Goal: Task Accomplishment & Management: Manage account settings

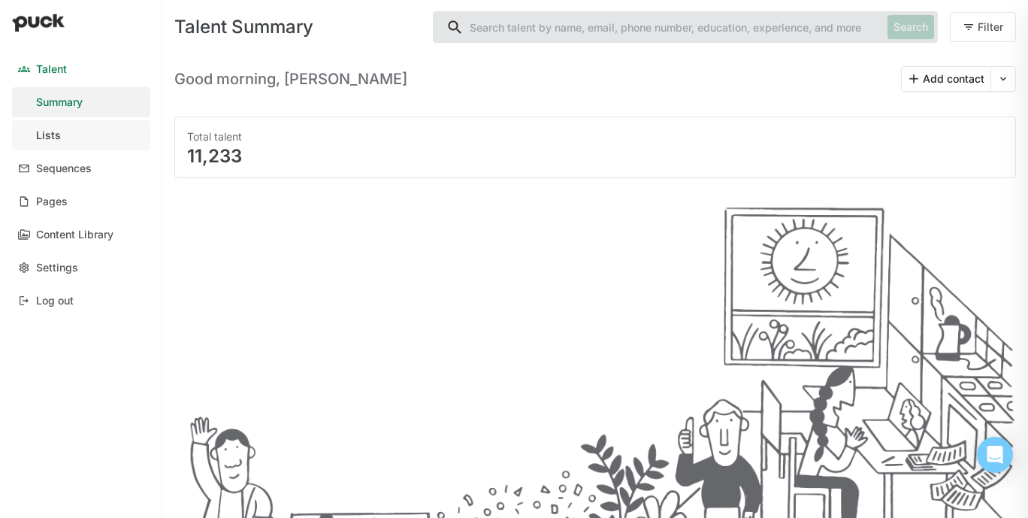
click at [51, 137] on div "Lists" at bounding box center [48, 135] width 25 height 13
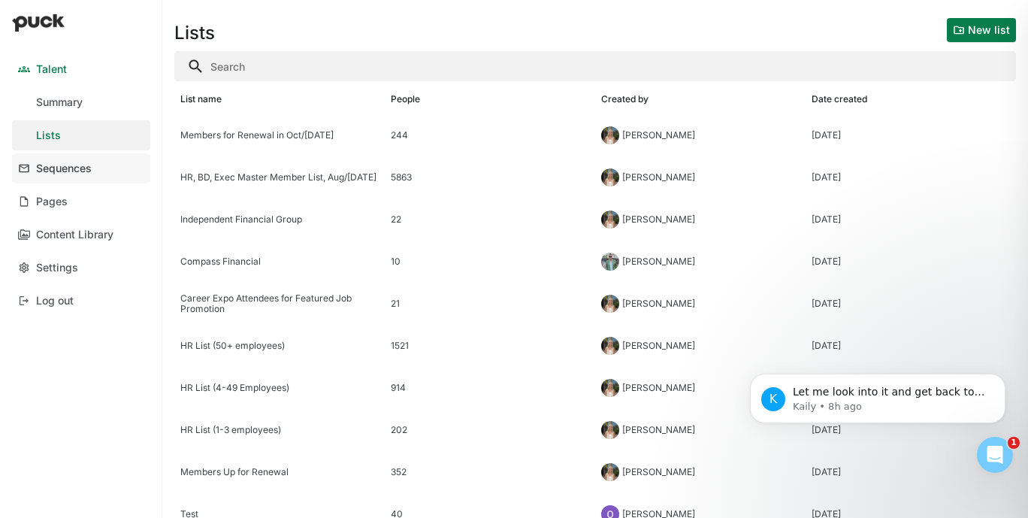
click at [92, 159] on link "Sequences" at bounding box center [81, 168] width 138 height 30
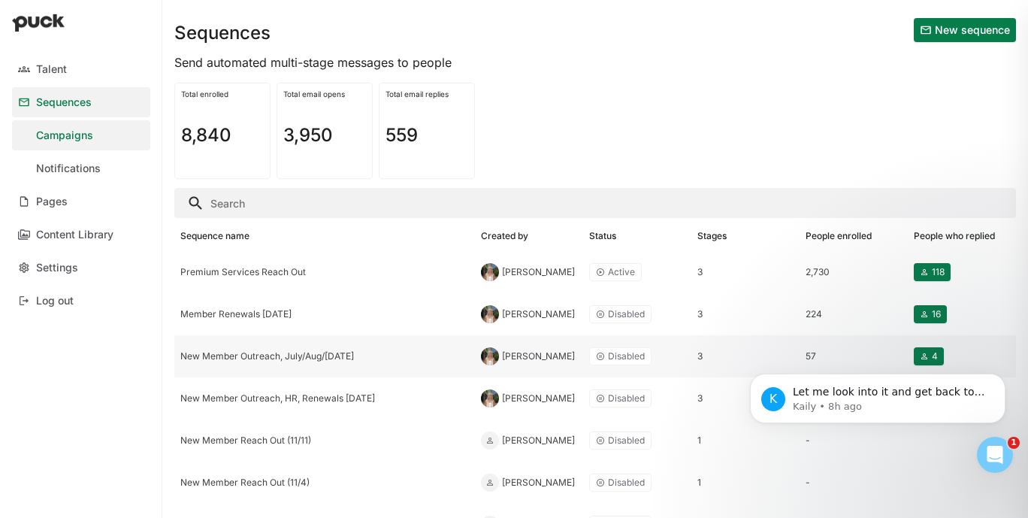
click at [315, 362] on div "New Member Outreach, July/Aug/[DATE]" at bounding box center [324, 356] width 289 height 11
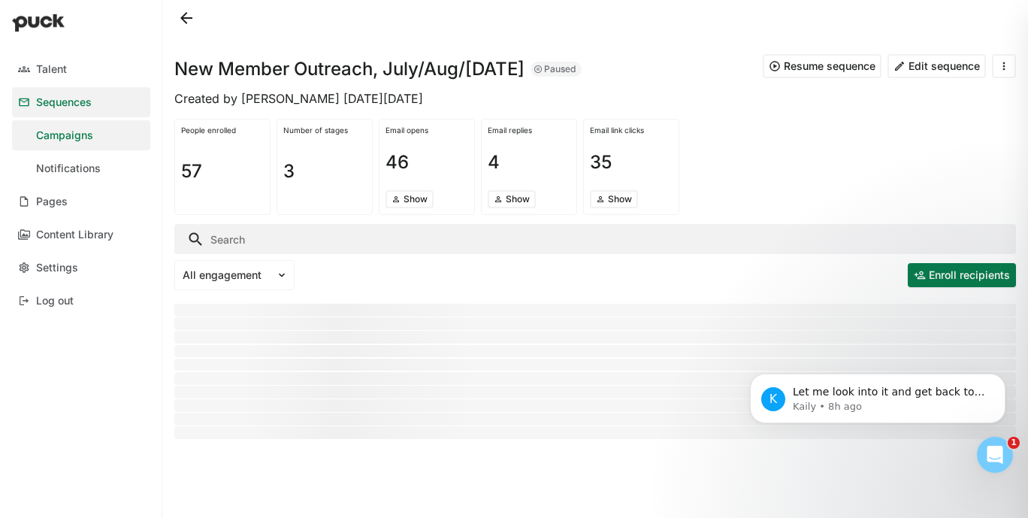
click at [790, 66] on button "Resume sequence" at bounding box center [822, 66] width 119 height 24
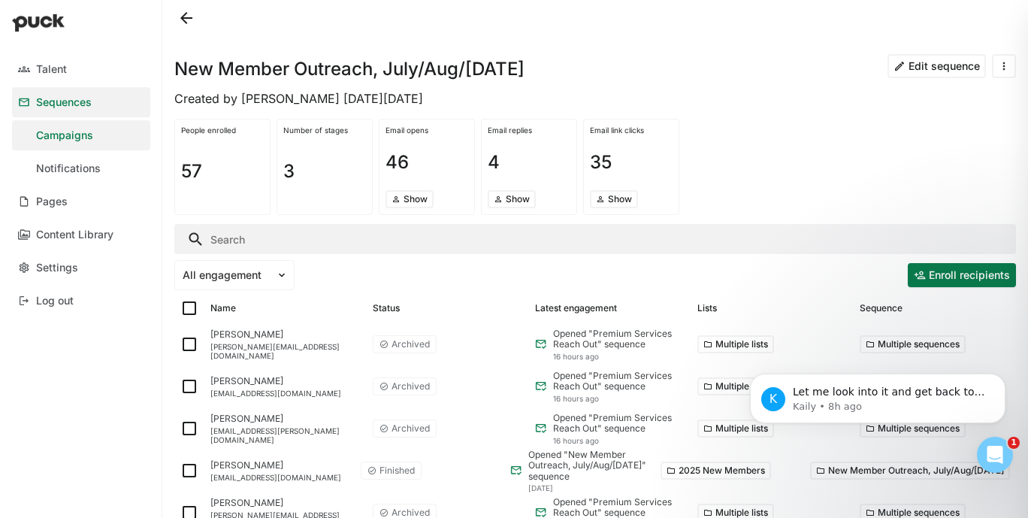
click at [187, 18] on button at bounding box center [186, 18] width 24 height 24
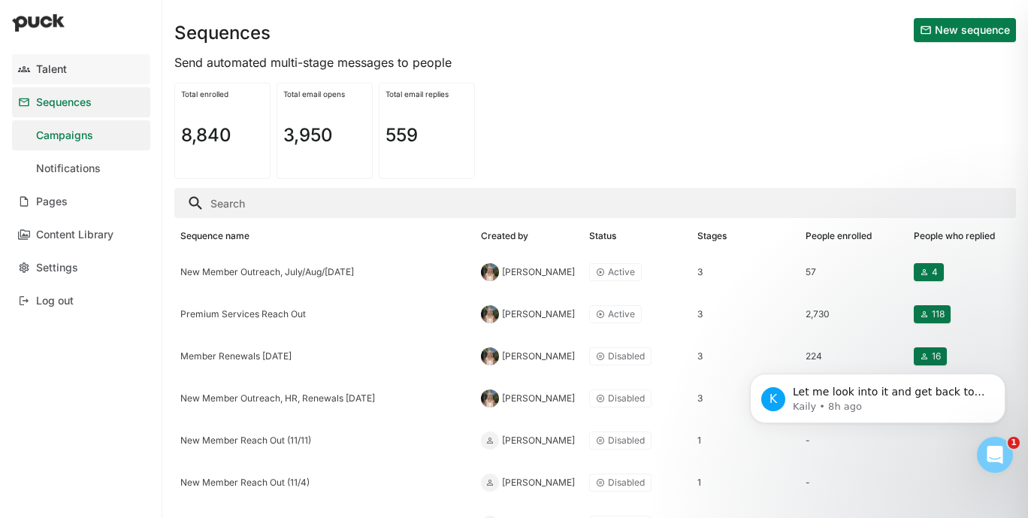
click at [41, 63] on div "Talent" at bounding box center [51, 69] width 31 height 13
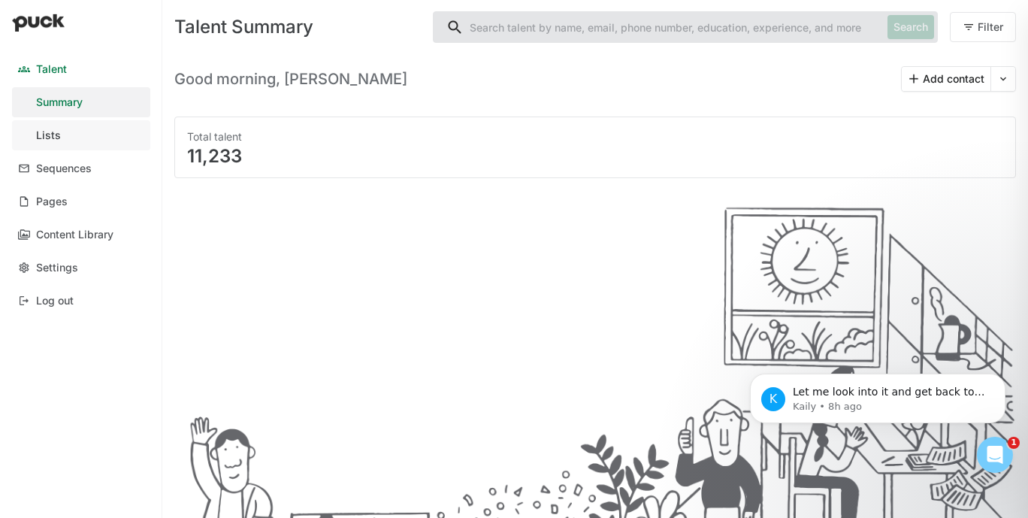
click at [72, 147] on link "Lists" at bounding box center [81, 135] width 138 height 30
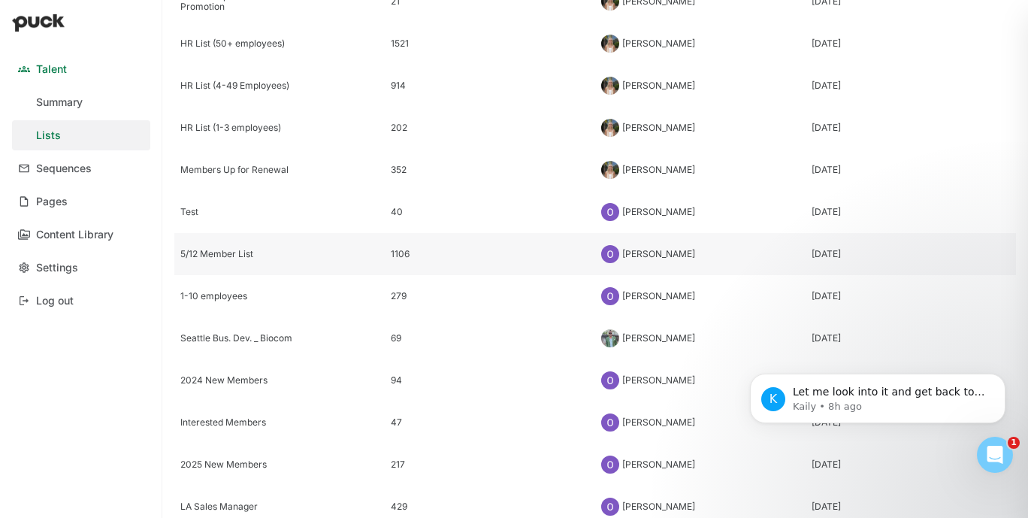
scroll to position [299, 0]
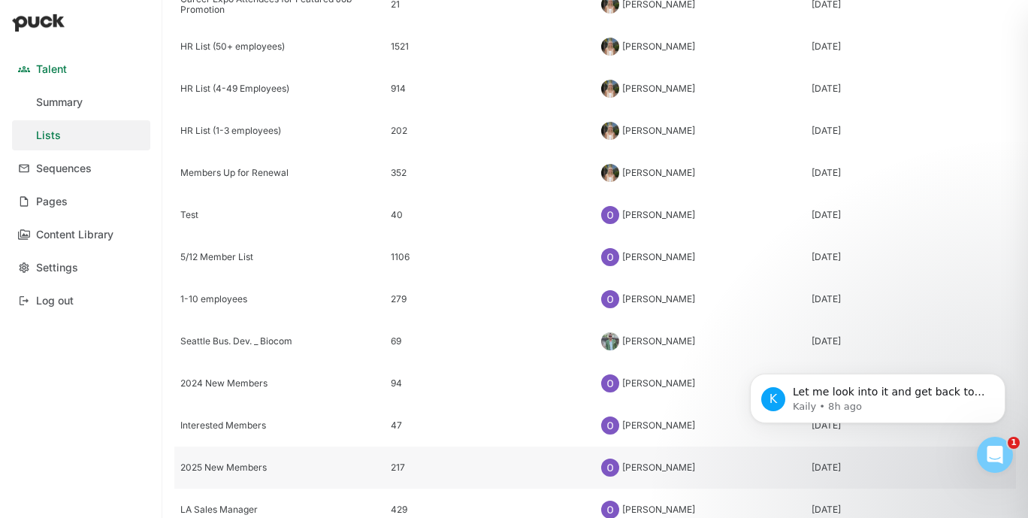
click at [255, 463] on div "2025 New Members" at bounding box center [279, 467] width 198 height 11
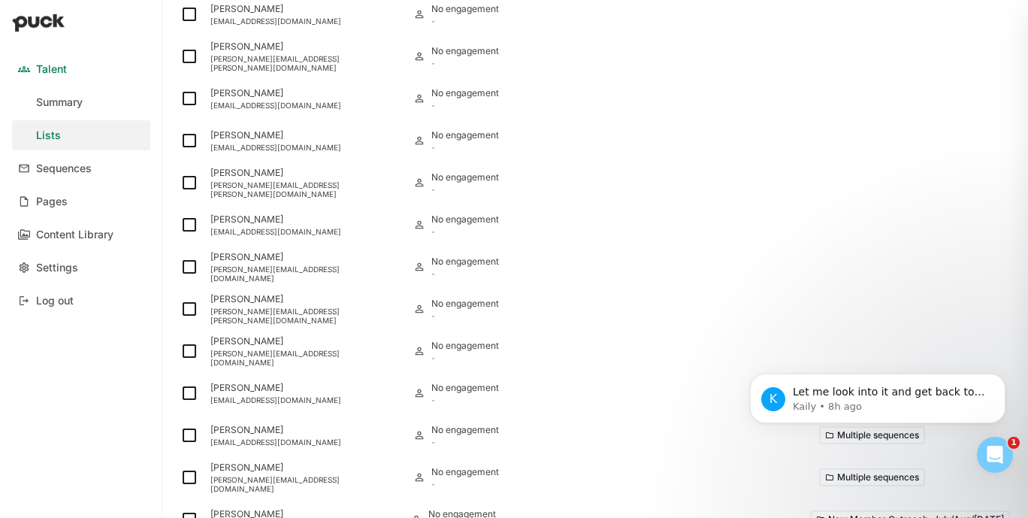
scroll to position [1230, 0]
click at [195, 356] on img at bounding box center [189, 353] width 18 height 18
click at [180, 353] on input "checkbox" at bounding box center [180, 353] width 1 height 1
checkbox input "true"
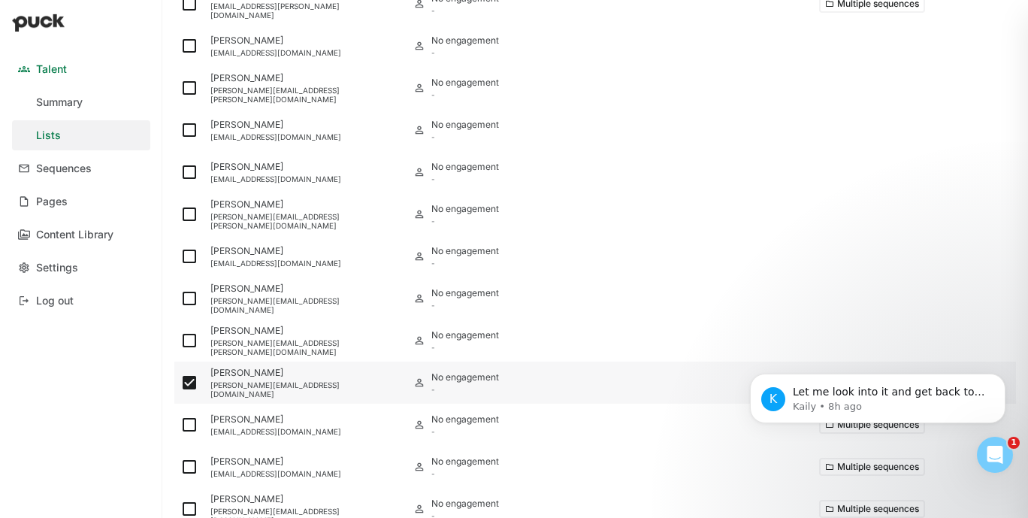
scroll to position [1261, 0]
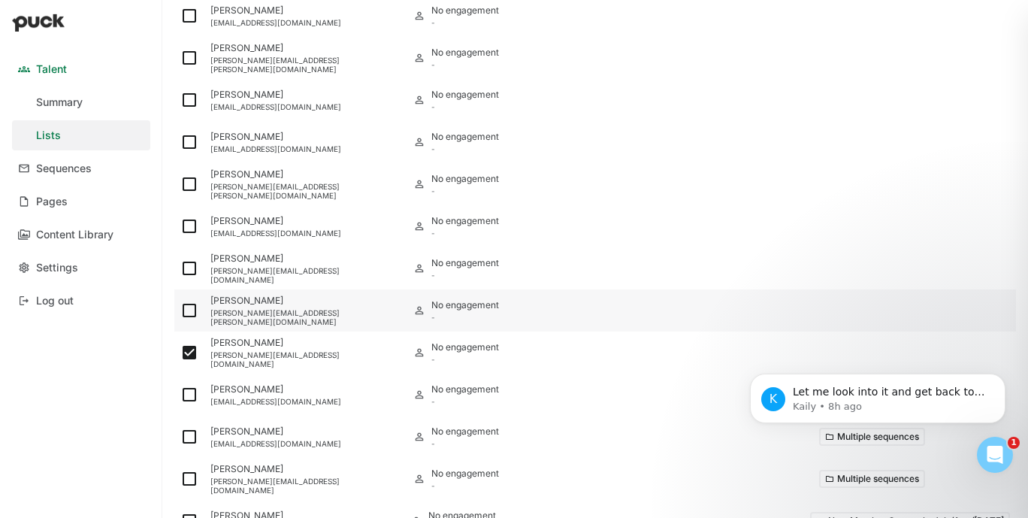
click at [189, 307] on img at bounding box center [189, 310] width 18 height 18
click at [180, 310] on input "checkbox" at bounding box center [180, 310] width 1 height 1
checkbox input "true"
click at [189, 268] on img at bounding box center [189, 268] width 18 height 18
click at [180, 268] on input "checkbox" at bounding box center [180, 268] width 1 height 1
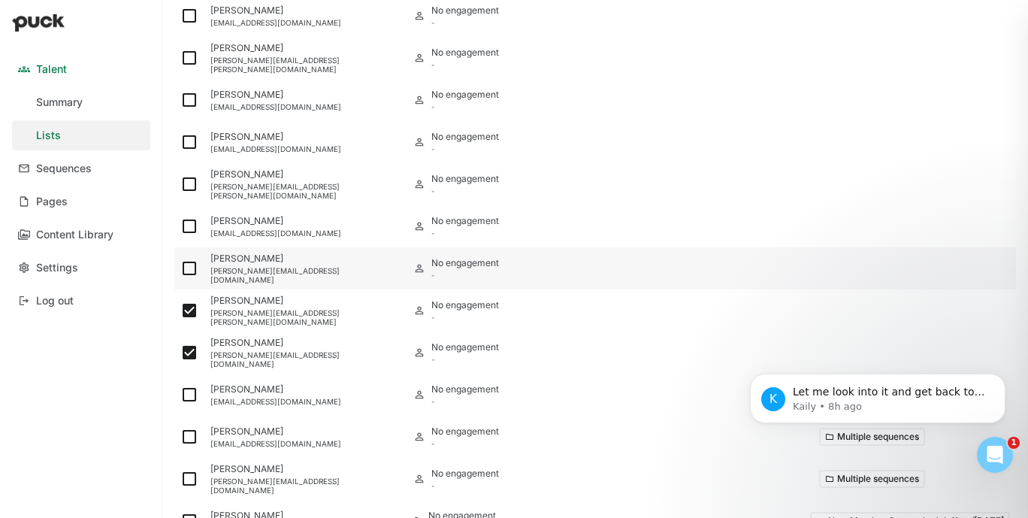
checkbox input "true"
click at [189, 222] on img at bounding box center [189, 226] width 18 height 18
click at [180, 226] on input "checkbox" at bounding box center [180, 226] width 1 height 1
checkbox input "true"
click at [191, 183] on img at bounding box center [189, 184] width 18 height 18
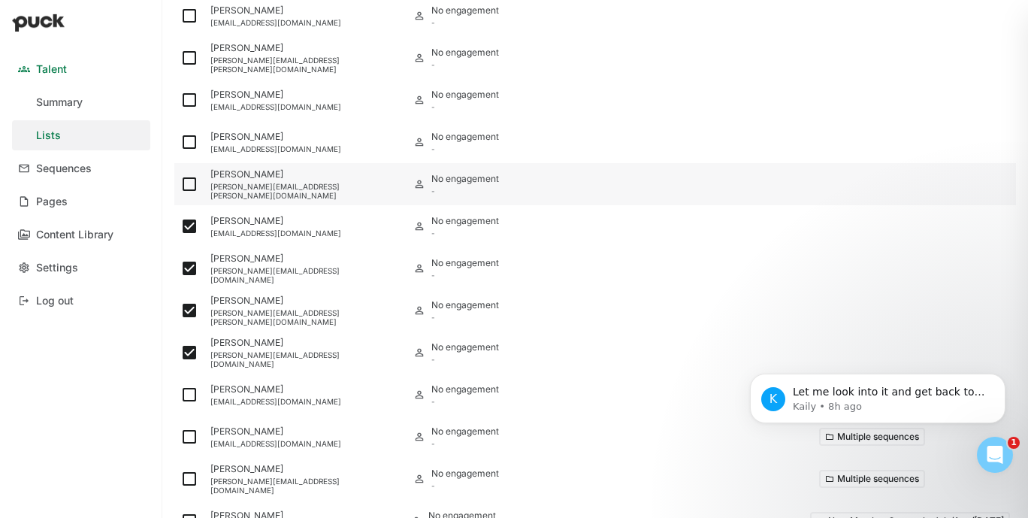
click at [180, 184] on input "checkbox" at bounding box center [180, 184] width 1 height 1
checkbox input "true"
click at [187, 136] on img at bounding box center [189, 142] width 18 height 18
click at [180, 142] on input "checkbox" at bounding box center [180, 142] width 1 height 1
checkbox input "true"
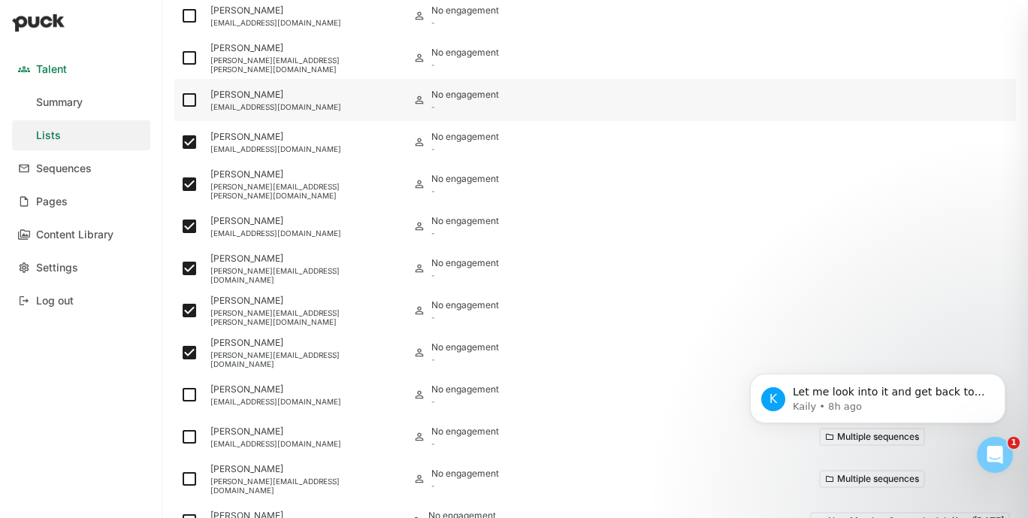
click at [193, 95] on img at bounding box center [189, 100] width 18 height 18
click at [180, 100] on input "checkbox" at bounding box center [180, 100] width 1 height 1
checkbox input "true"
click at [192, 51] on img at bounding box center [189, 58] width 18 height 18
click at [180, 58] on input "checkbox" at bounding box center [180, 58] width 1 height 1
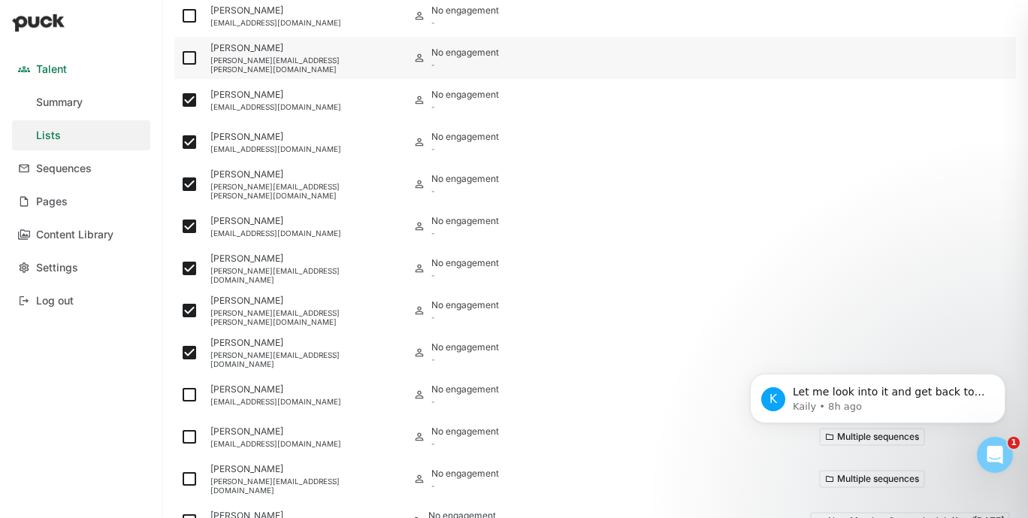
checkbox input "true"
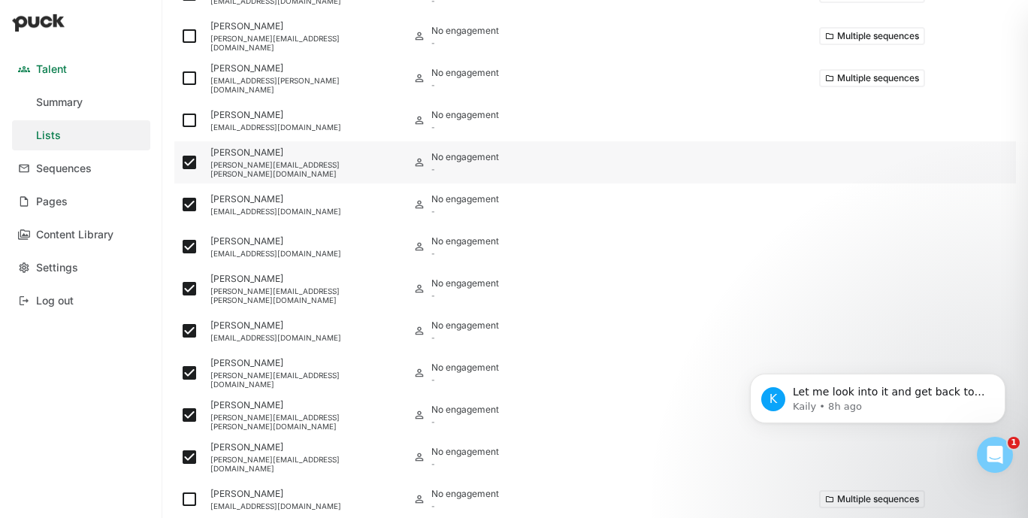
scroll to position [1133, 0]
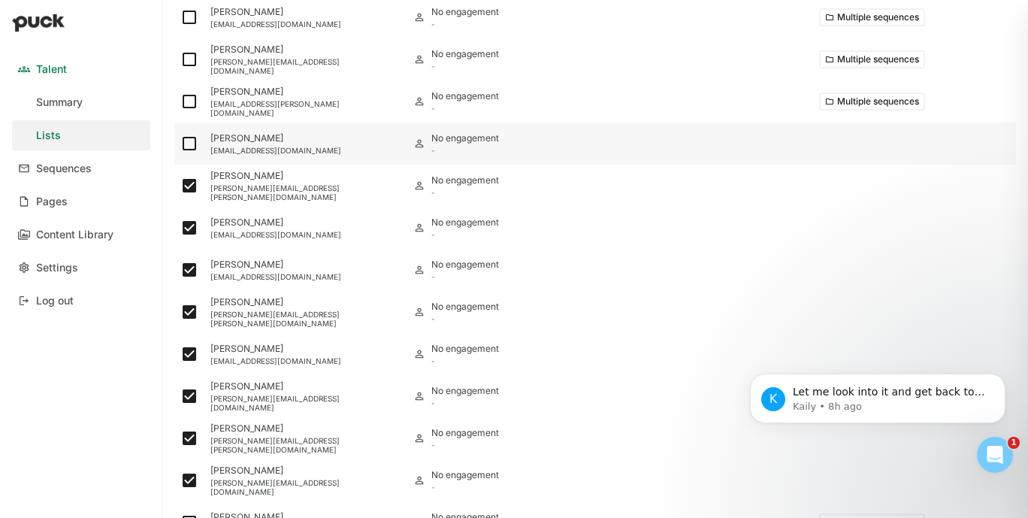
click at [189, 140] on img at bounding box center [189, 144] width 18 height 18
click at [180, 144] on input "checkbox" at bounding box center [180, 144] width 1 height 1
checkbox input "true"
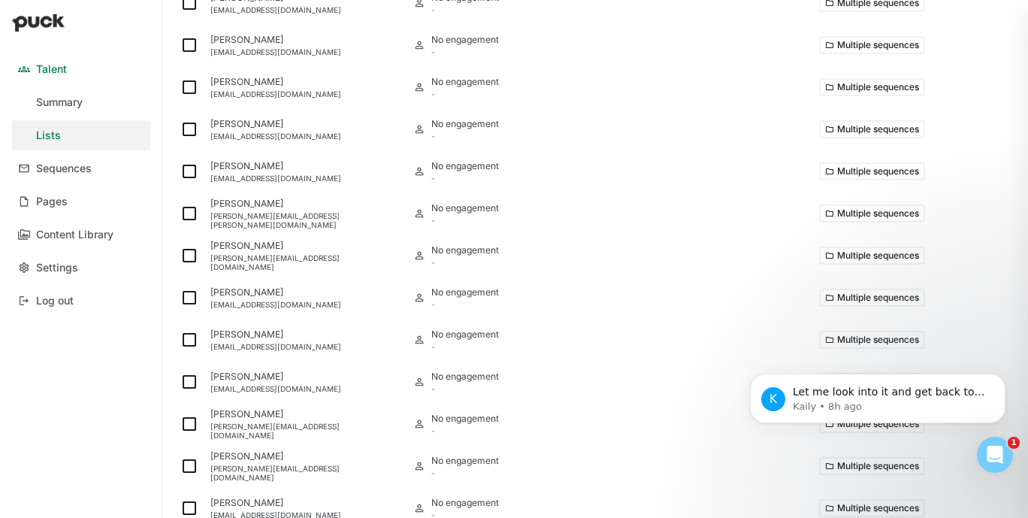
scroll to position [0, 0]
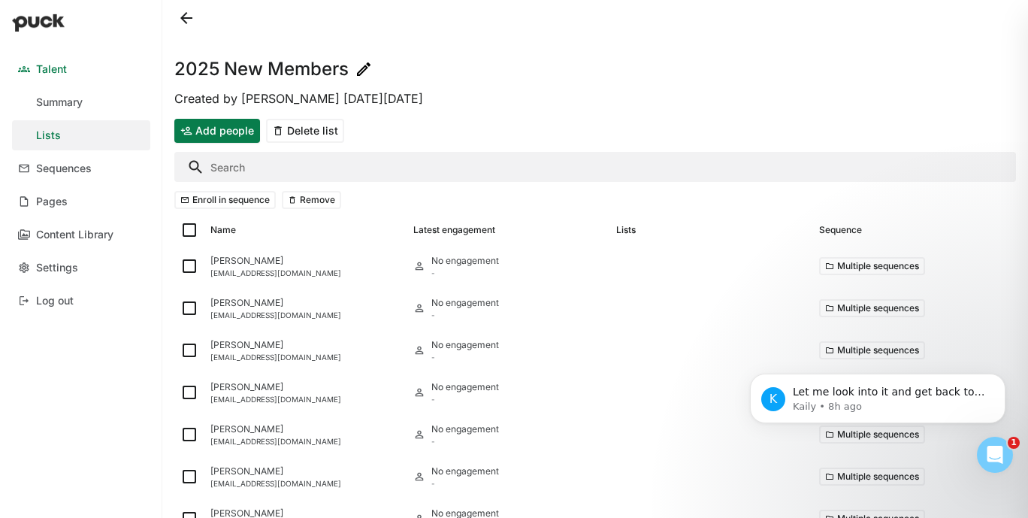
click at [229, 198] on button "Enroll in sequence" at bounding box center [224, 200] width 101 height 18
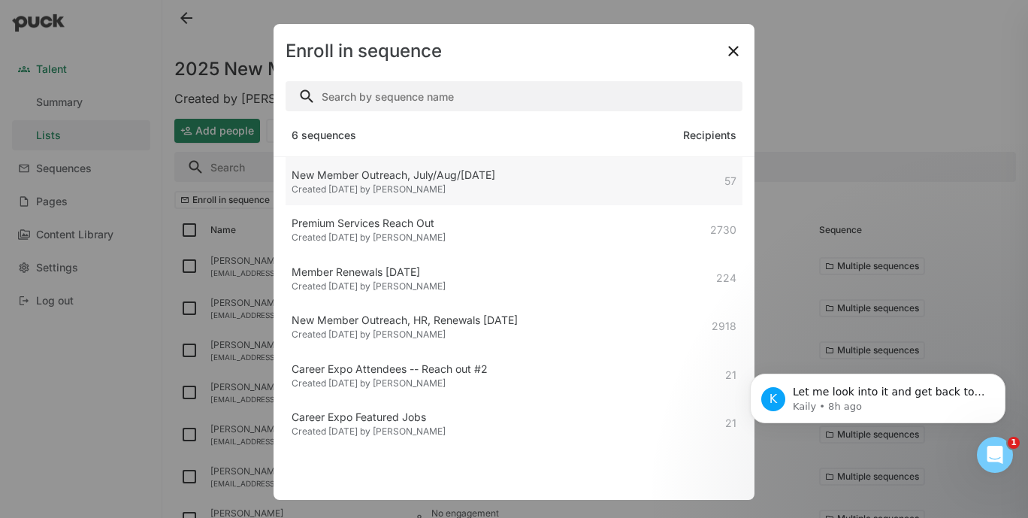
click at [476, 189] on div "Created [DATE] by [PERSON_NAME]" at bounding box center [394, 189] width 204 height 11
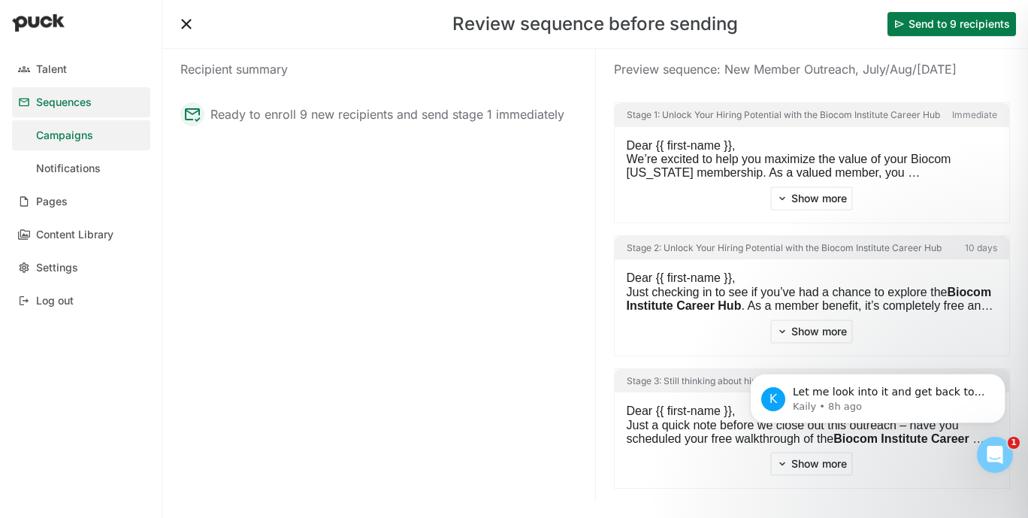
click at [907, 32] on button "Send to 9 recipients" at bounding box center [952, 24] width 129 height 24
